Goal: Find specific page/section: Find specific page/section

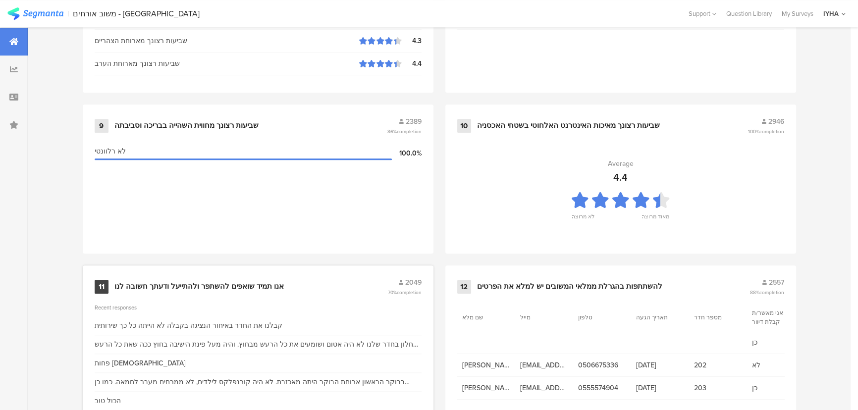
scroll to position [1036, 0]
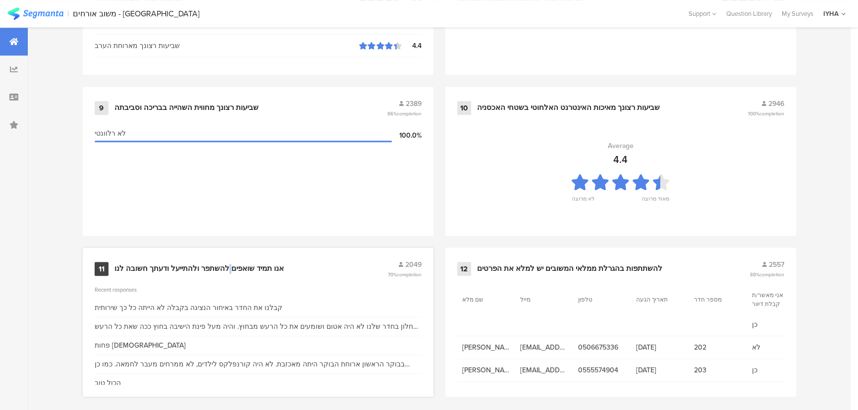
click at [229, 268] on div "אנו תמיד שואפים להשתפר ולהתייעל ודעתך חשובה לנו" at bounding box center [198, 269] width 169 height 10
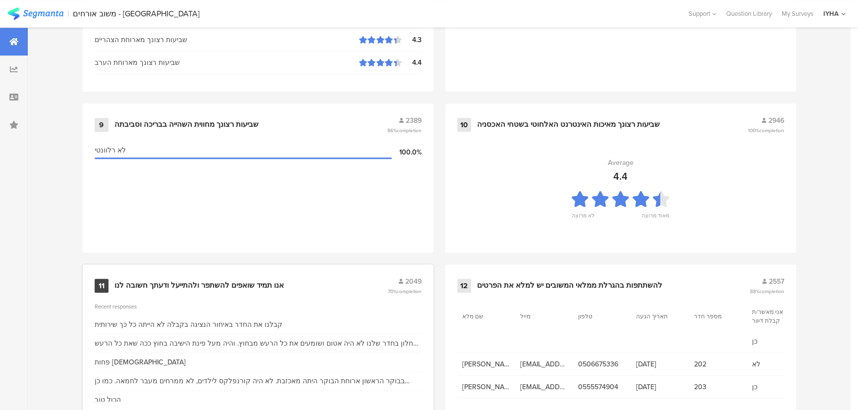
scroll to position [1041, 0]
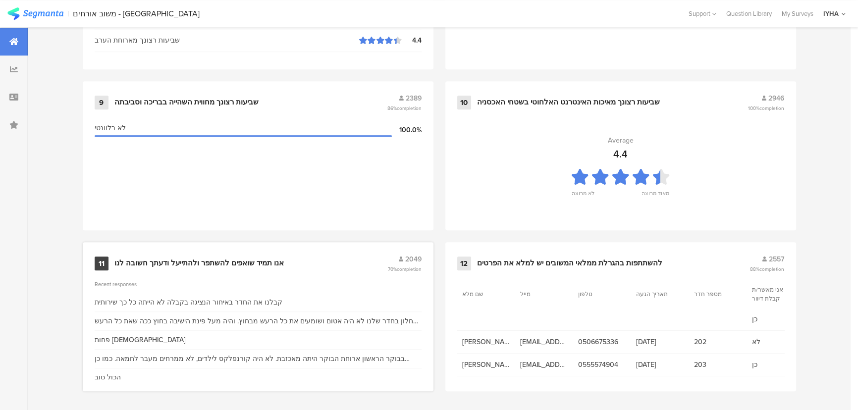
click at [242, 262] on div "אנו תמיד שואפים להשתפר ולהתייעל ודעתך חשובה לנו" at bounding box center [198, 264] width 169 height 10
